Goal: Obtain resource: Download file/media

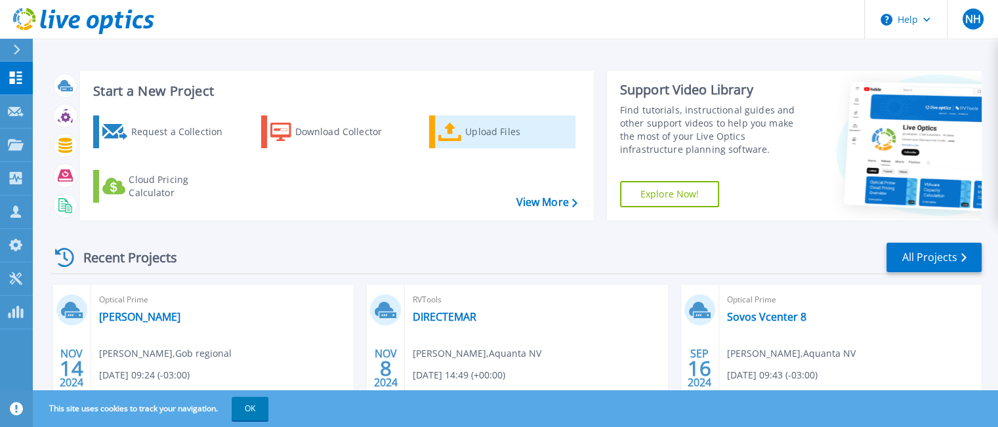
click at [498, 133] on div "Upload Files" at bounding box center [517, 132] width 105 height 26
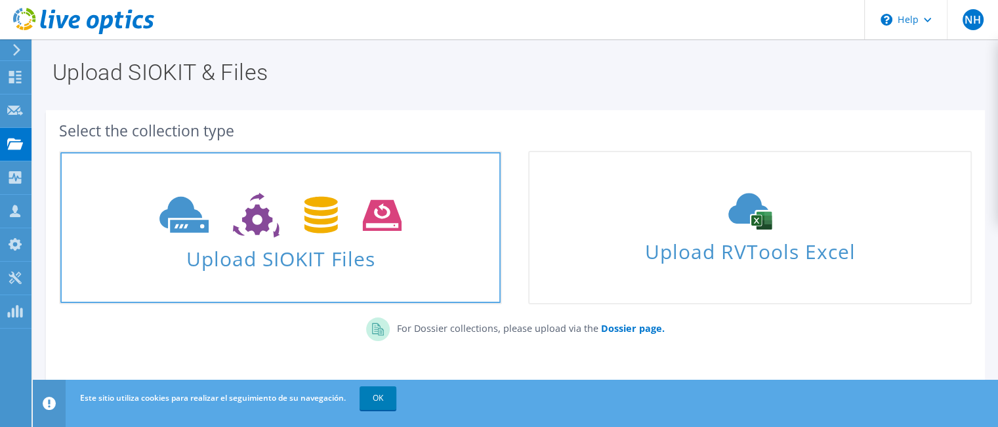
click at [328, 232] on icon at bounding box center [280, 215] width 242 height 45
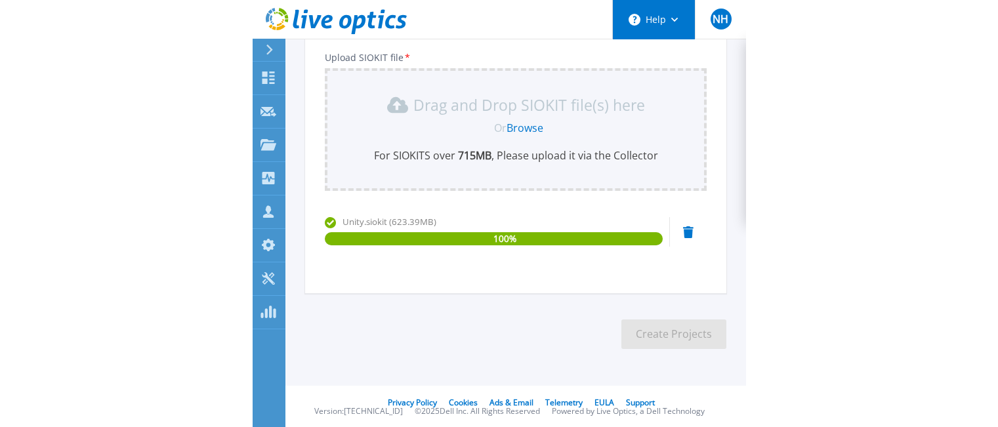
scroll to position [157, 0]
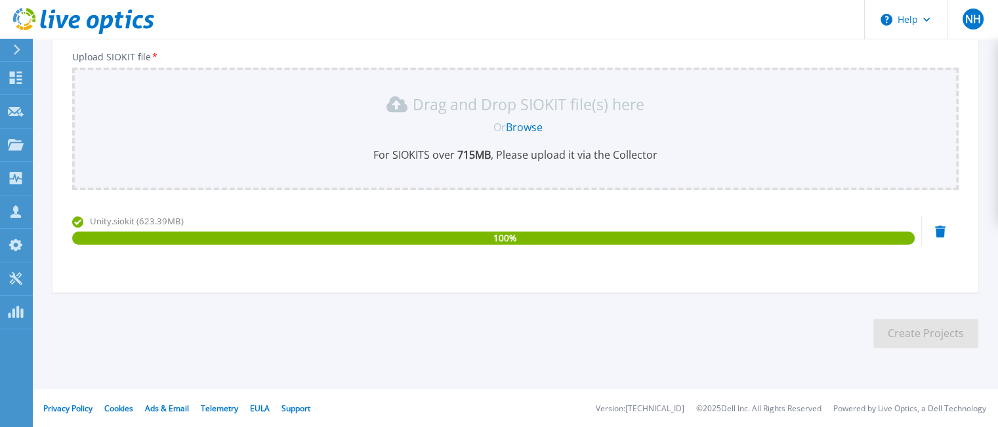
click at [412, 275] on div "Project Name * Upload SIOKIT file * Drag and Drop SIOKIT file(s) here Or Browse…" at bounding box center [515, 132] width 926 height 319
click at [520, 241] on div "100 %" at bounding box center [493, 238] width 842 height 13
click at [746, 322] on section "Upload SIOKIT You may upload multiple SIOKIT files at the same time. All the Op…" at bounding box center [515, 130] width 965 height 496
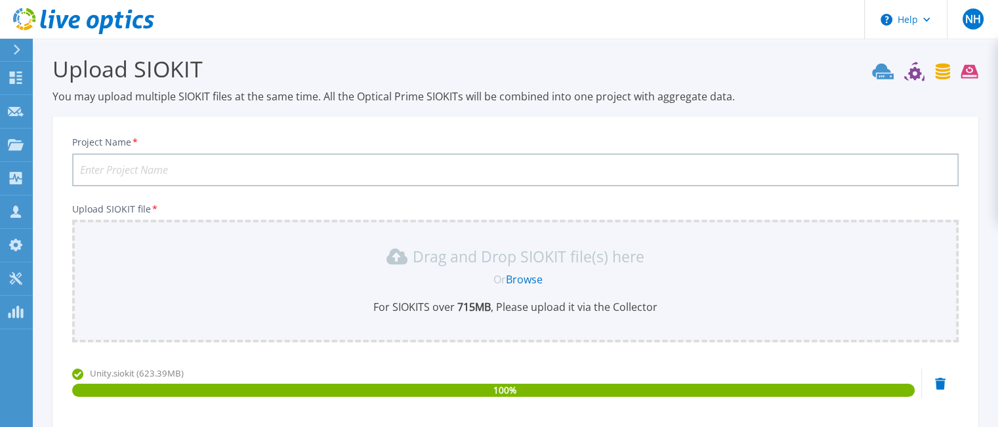
scroll to position [0, 0]
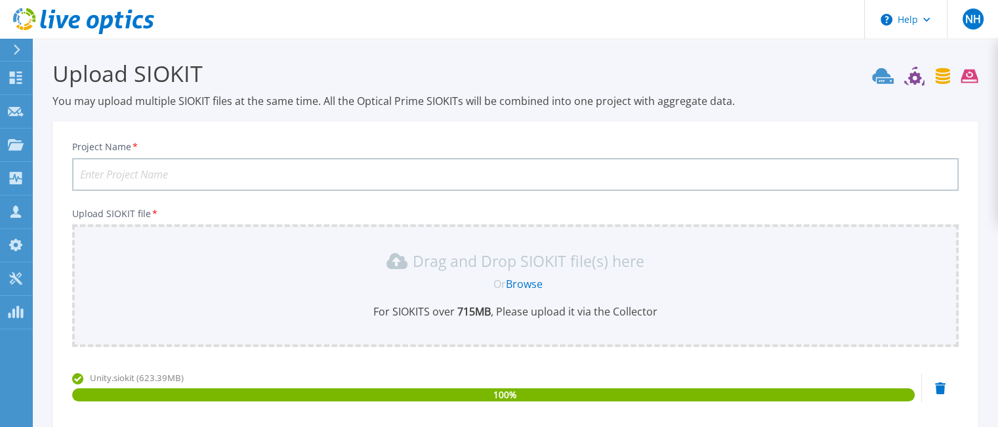
click at [201, 165] on input "Project Name *" at bounding box center [515, 174] width 886 height 33
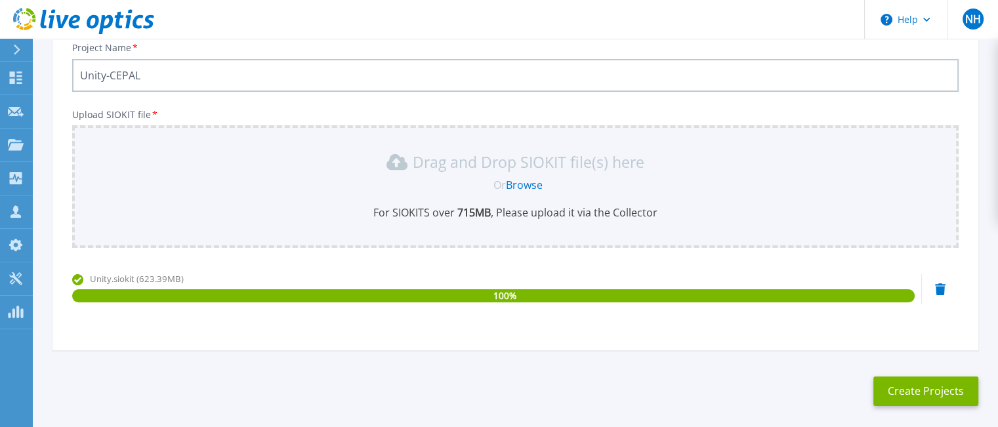
scroll to position [157, 0]
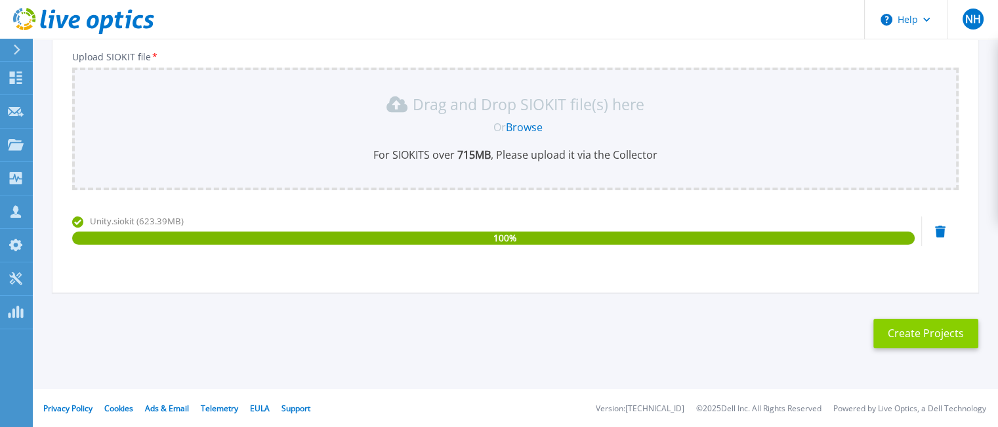
type input "Unity-CEPAL"
click at [949, 338] on button "Create Projects" at bounding box center [925, 334] width 105 height 30
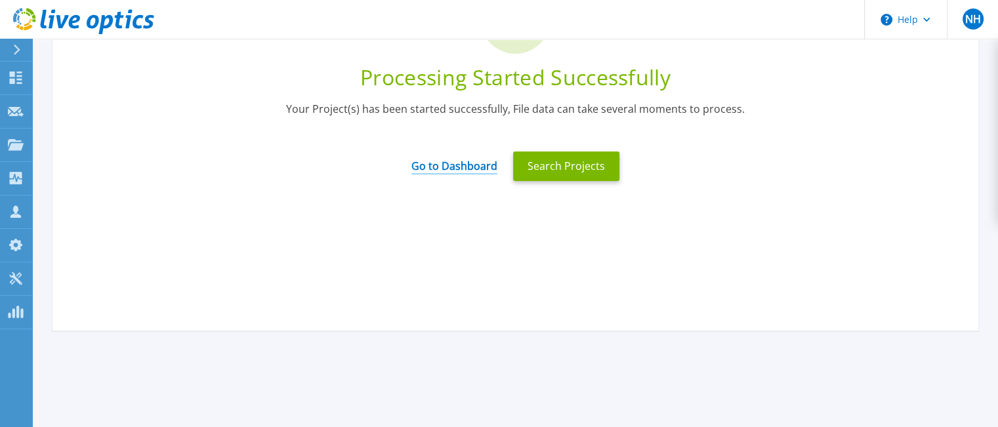
click at [451, 167] on link "Go to Dashboard" at bounding box center [454, 162] width 86 height 26
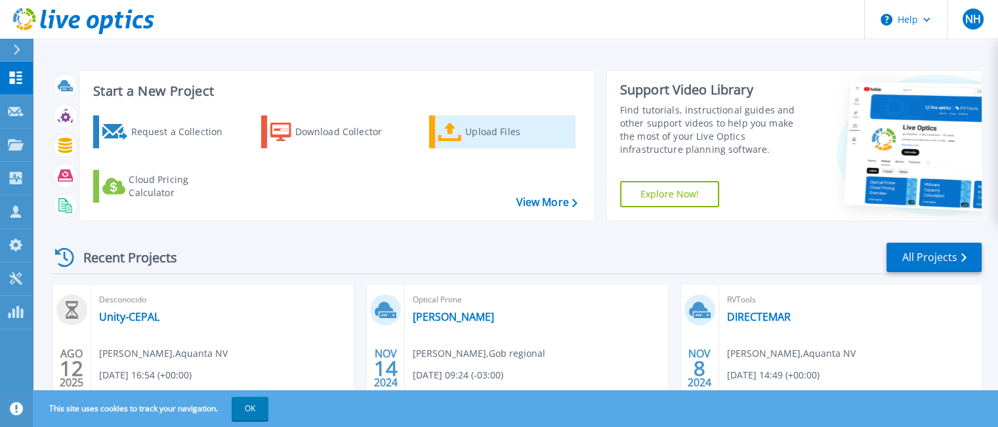
click at [519, 136] on div "Upload Files" at bounding box center [517, 132] width 105 height 26
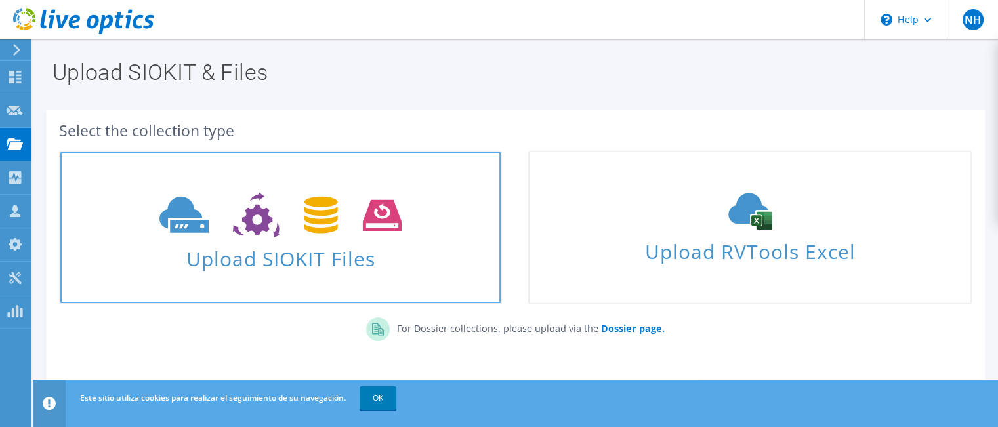
click at [332, 220] on use at bounding box center [280, 215] width 242 height 45
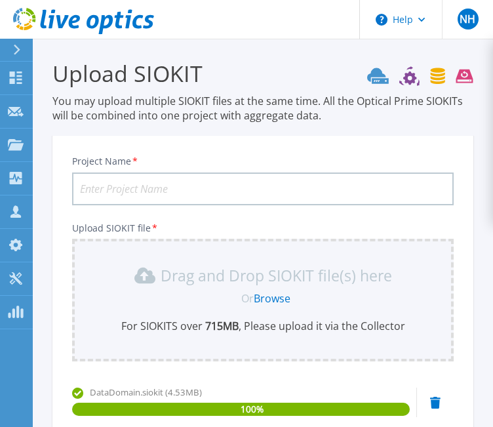
click at [147, 185] on input "Project Name *" at bounding box center [263, 189] width 382 height 33
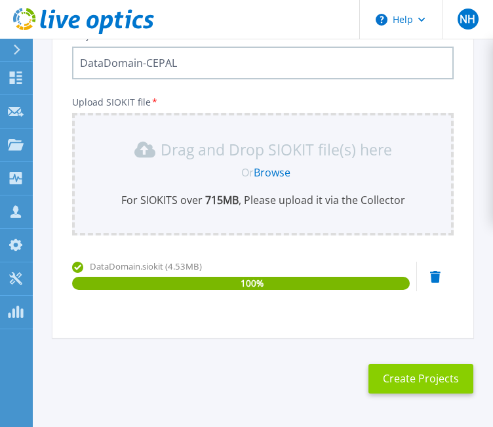
scroll to position [171, 0]
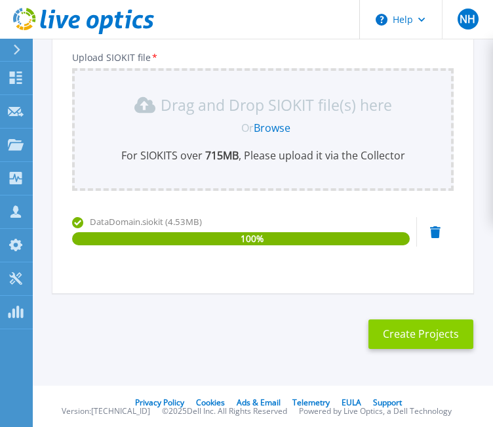
type input "DataDomain-CEPAL"
click at [425, 330] on button "Create Projects" at bounding box center [421, 334] width 105 height 30
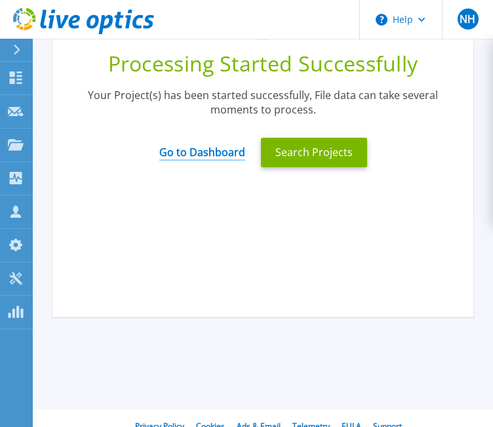
click at [211, 145] on link "Go to Dashboard" at bounding box center [202, 148] width 86 height 26
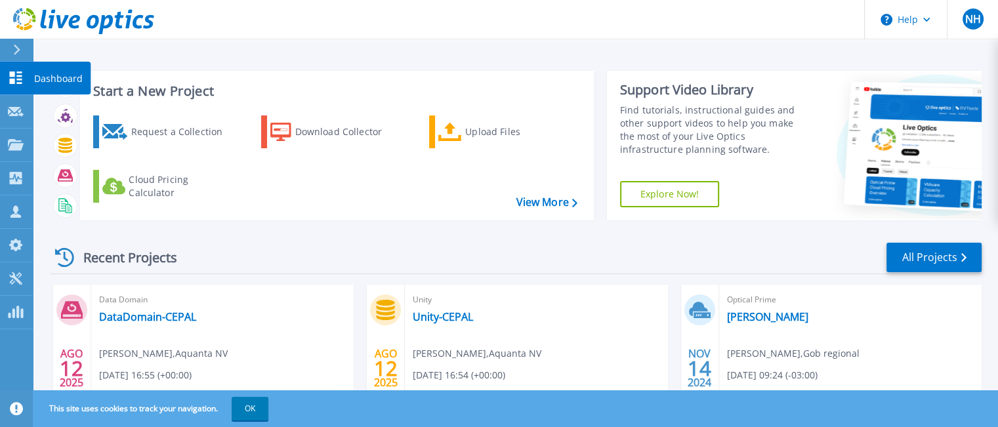
click at [47, 71] on p "Dashboard" at bounding box center [58, 79] width 49 height 34
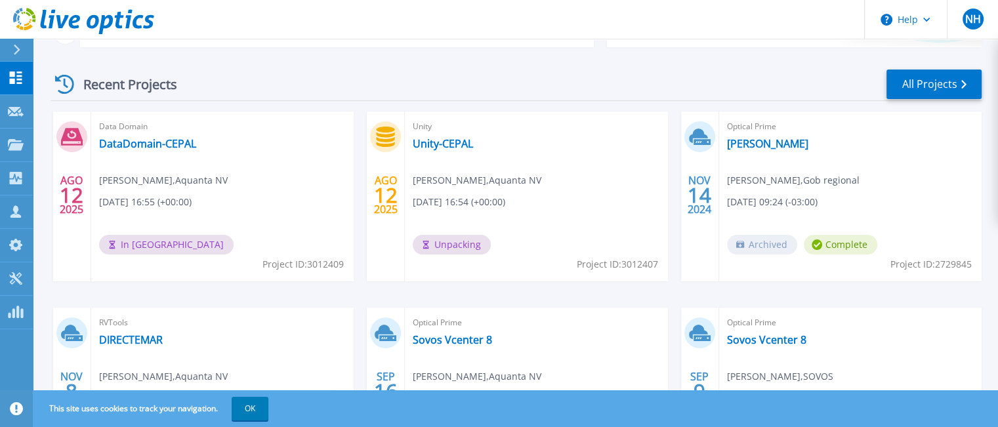
scroll to position [168, 0]
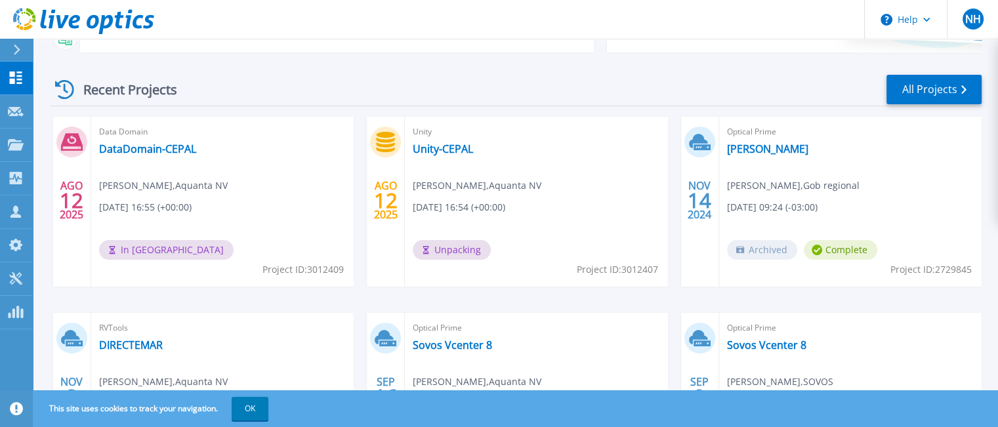
click at [440, 81] on div "Recent Projects All Projects" at bounding box center [516, 89] width 931 height 33
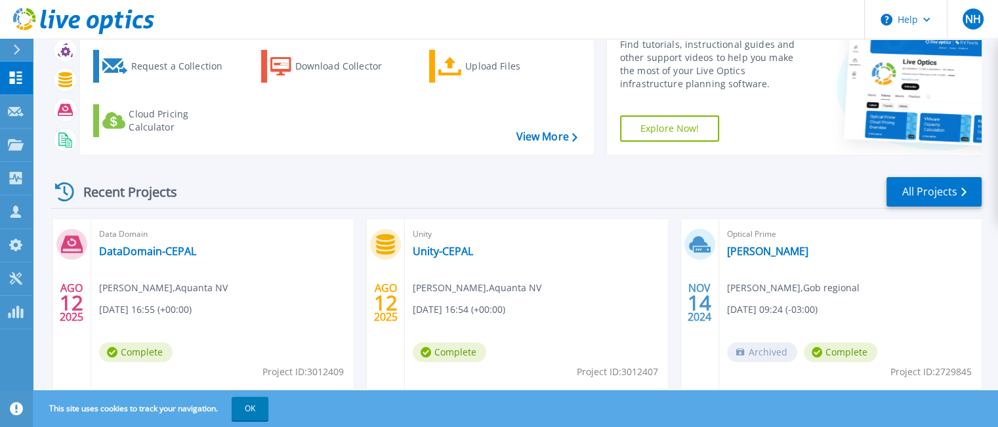
scroll to position [131, 0]
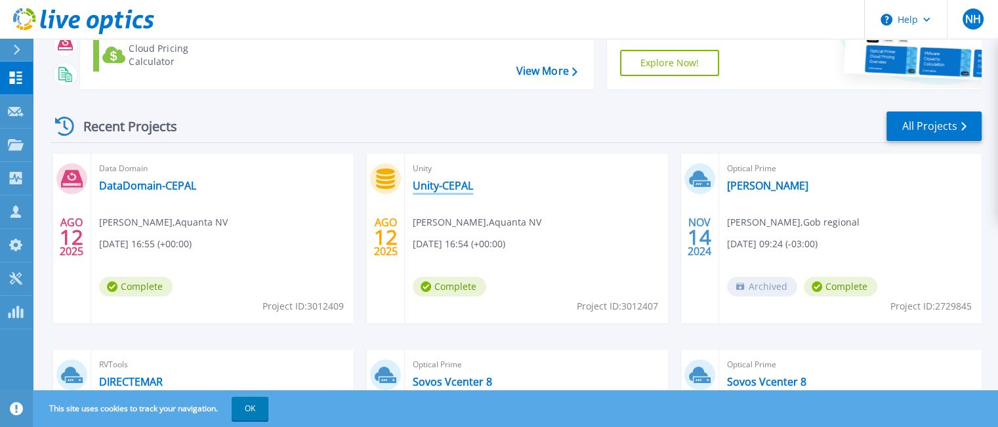
click at [440, 186] on link "Unity-CEPAL" at bounding box center [443, 185] width 60 height 13
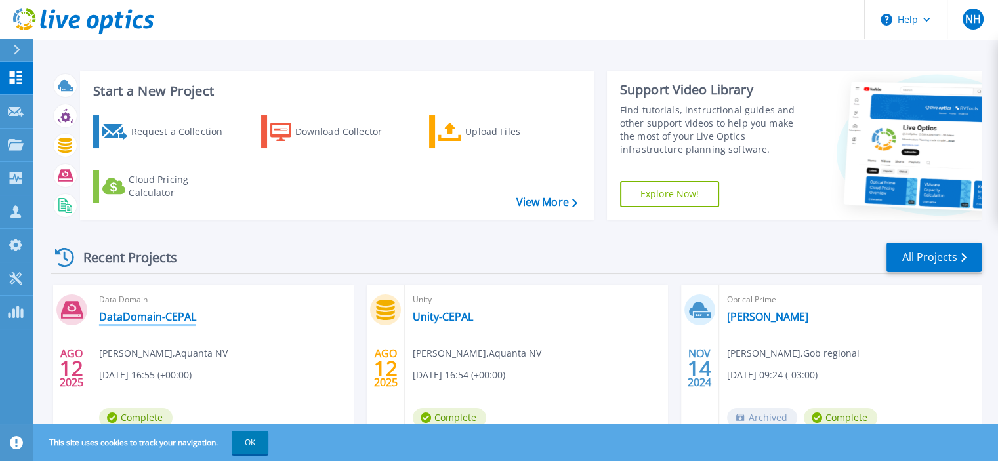
click at [166, 318] on link "DataDomain-CEPAL" at bounding box center [147, 316] width 97 height 13
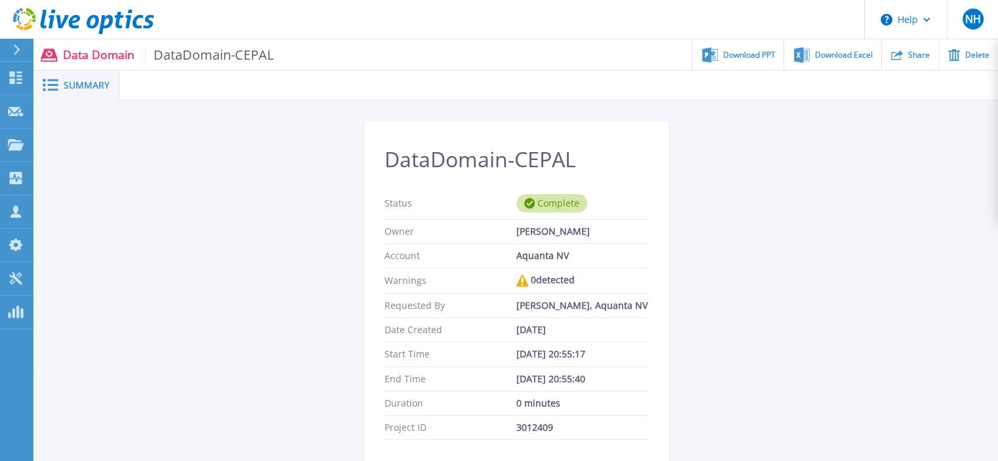
click at [43, 83] on icon at bounding box center [51, 85] width 16 height 12
click at [746, 54] on span "Download PPT" at bounding box center [749, 55] width 52 height 8
